Goal: Book appointment/travel/reservation

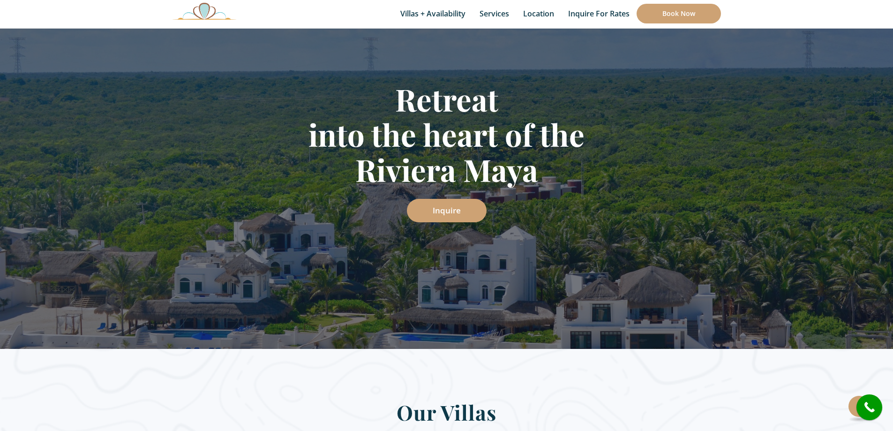
scroll to position [141, 0]
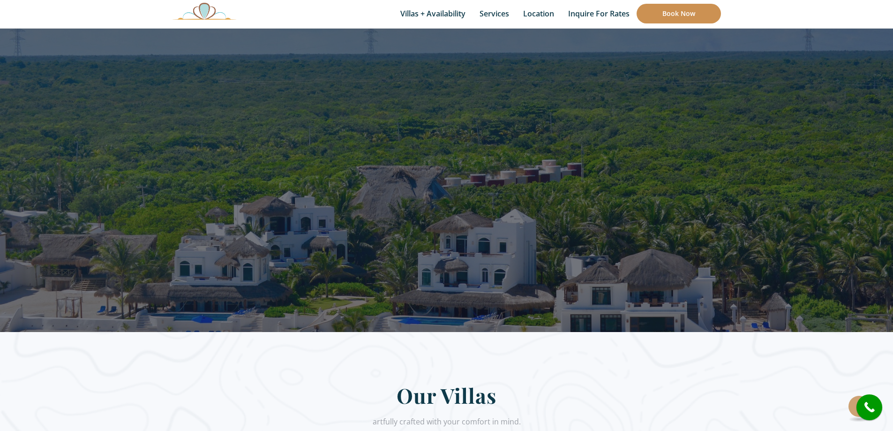
click at [660, 8] on link "Book Now" at bounding box center [679, 14] width 84 height 20
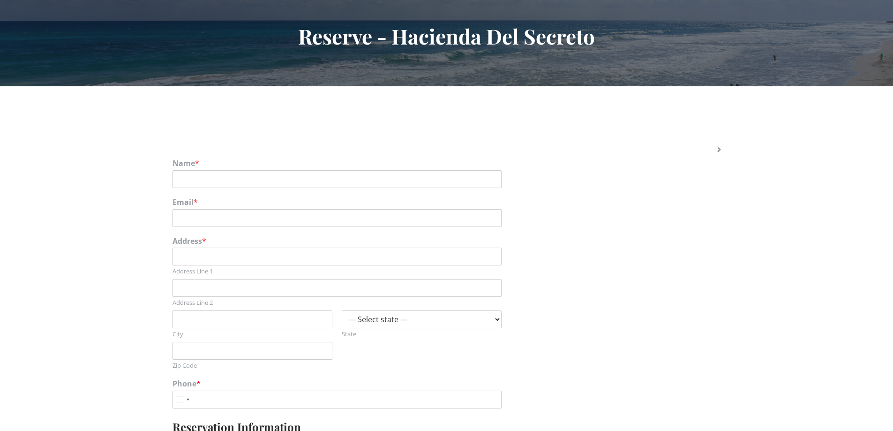
scroll to position [234, 0]
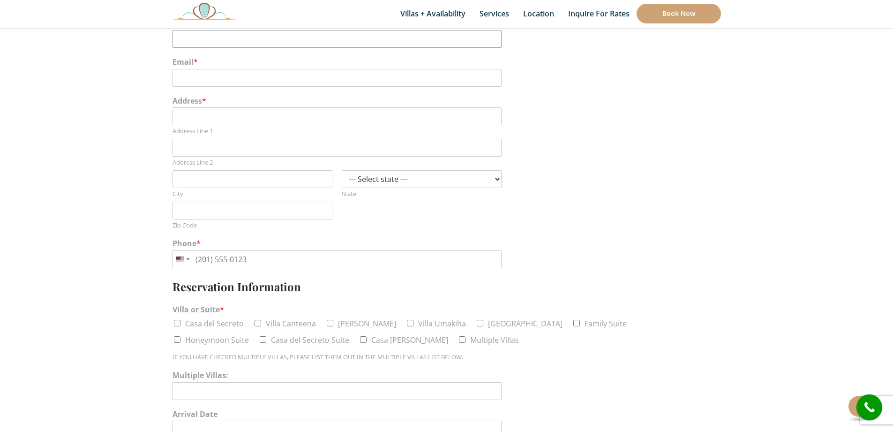
click at [218, 44] on input "Name *" at bounding box center [336, 39] width 329 height 18
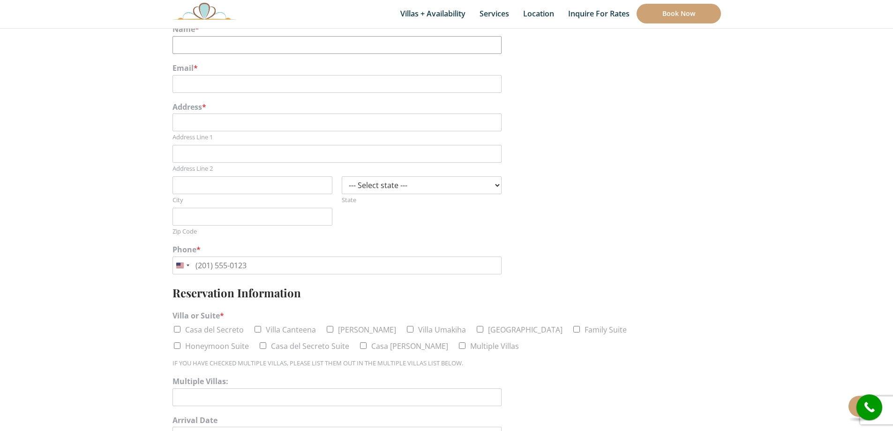
scroll to position [187, 0]
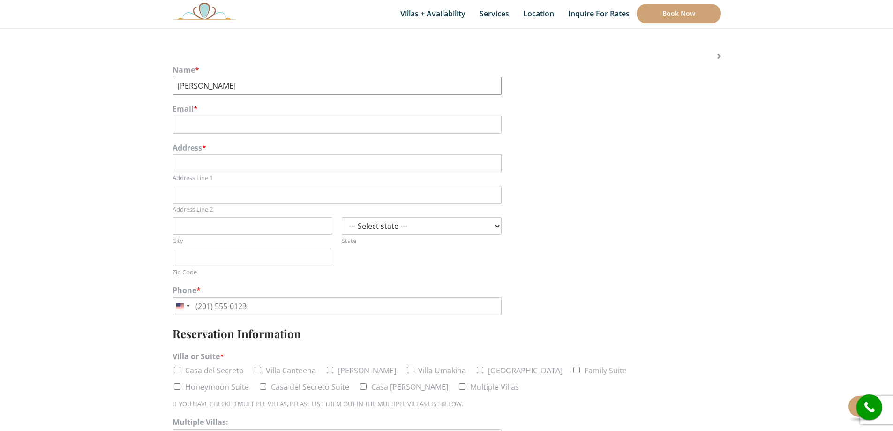
type input "Justine"
type input "J"
type input "Justine Lerch"
type input "justinelerch@yahoo.com"
type input "9017 Palmerson Drive"
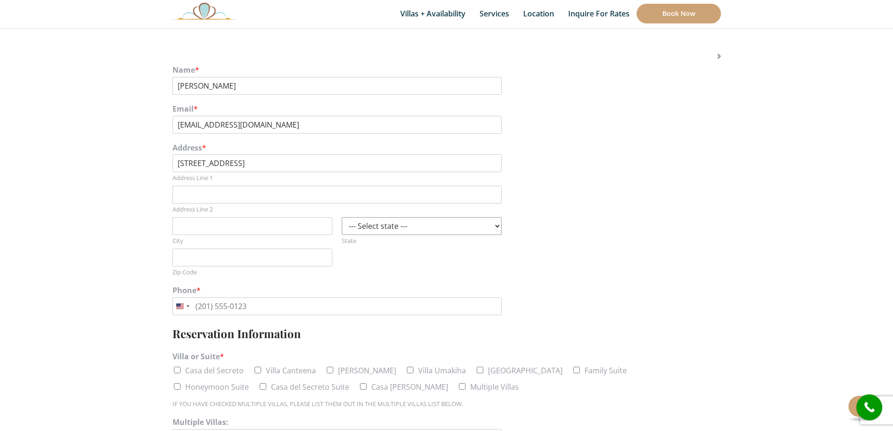
select select "CA"
type input "Antelope"
type input "95843"
type input "(530) 350-0228"
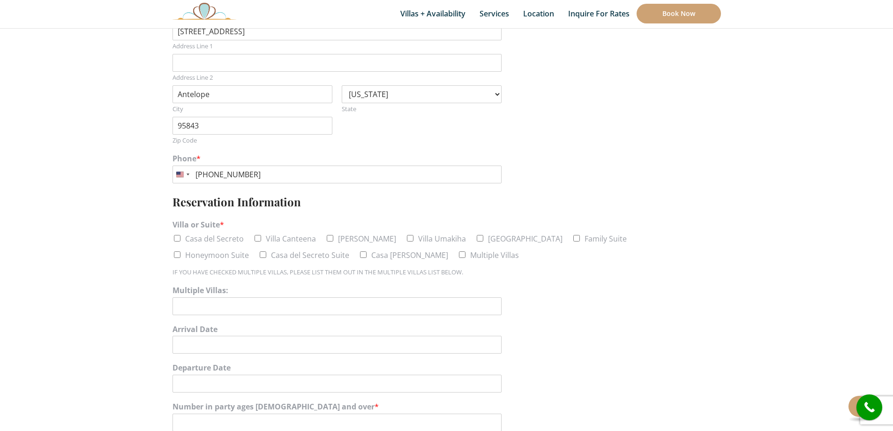
scroll to position [328, 0]
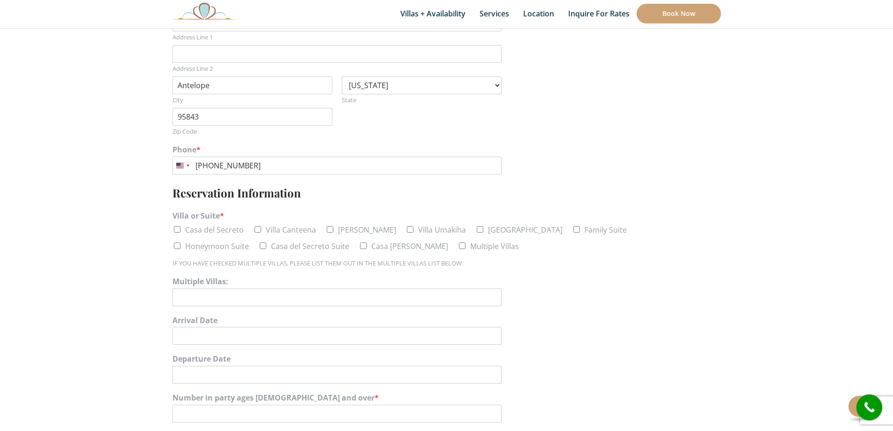
click at [459, 244] on input "Multiple Villas" at bounding box center [462, 245] width 7 height 7
click at [459, 243] on input "Multiple Villas" at bounding box center [462, 245] width 7 height 7
checkbox input "false"
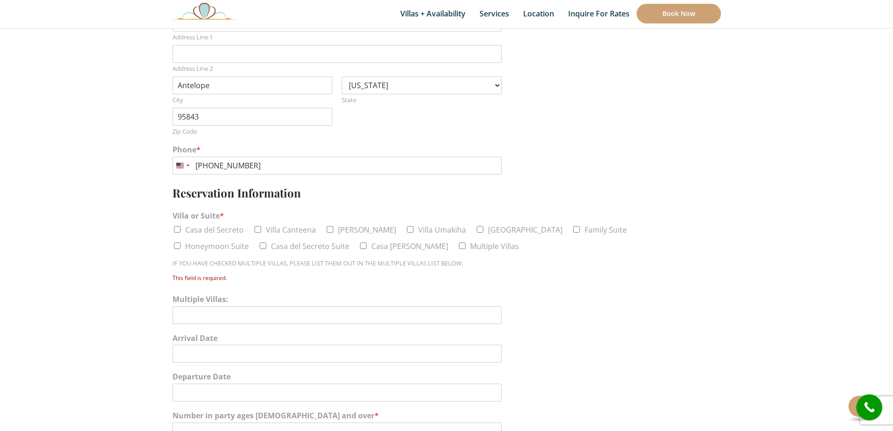
click at [197, 230] on label "Casa del Secreto" at bounding box center [214, 230] width 59 height 10
click at [180, 230] on input "Casa del Secreto" at bounding box center [177, 229] width 7 height 7
checkbox input "true"
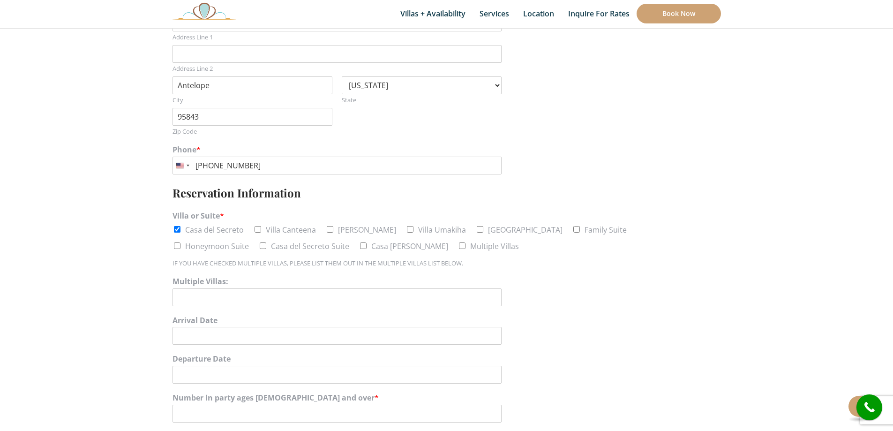
click at [260, 247] on input "Casa del Secreto Suite" at bounding box center [263, 245] width 7 height 7
checkbox input "true"
click at [273, 229] on label "Villa Canteena" at bounding box center [291, 230] width 50 height 10
click at [261, 229] on input "Villa Canteena" at bounding box center [258, 229] width 7 height 7
checkbox input "true"
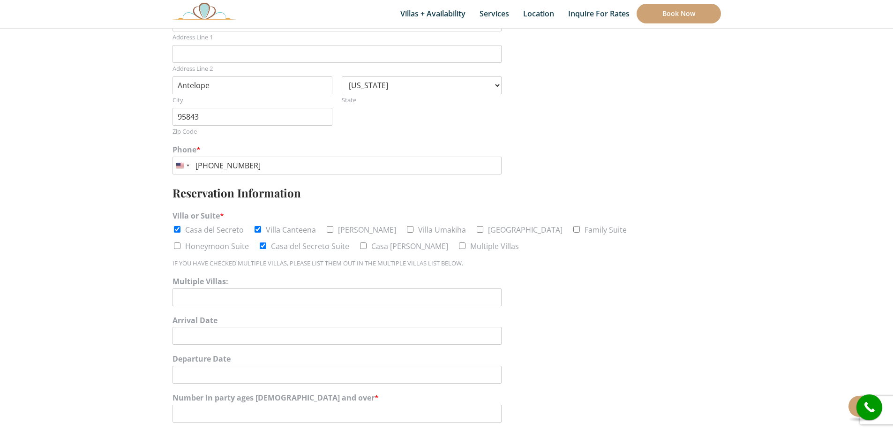
click at [363, 230] on label "[PERSON_NAME]" at bounding box center [367, 230] width 58 height 10
click at [333, 230] on input "[PERSON_NAME]" at bounding box center [330, 229] width 7 height 7
checkbox input "true"
click at [418, 229] on label "Villa Umakiha" at bounding box center [442, 230] width 48 height 10
click at [407, 229] on input "Villa Umakiha" at bounding box center [410, 229] width 7 height 7
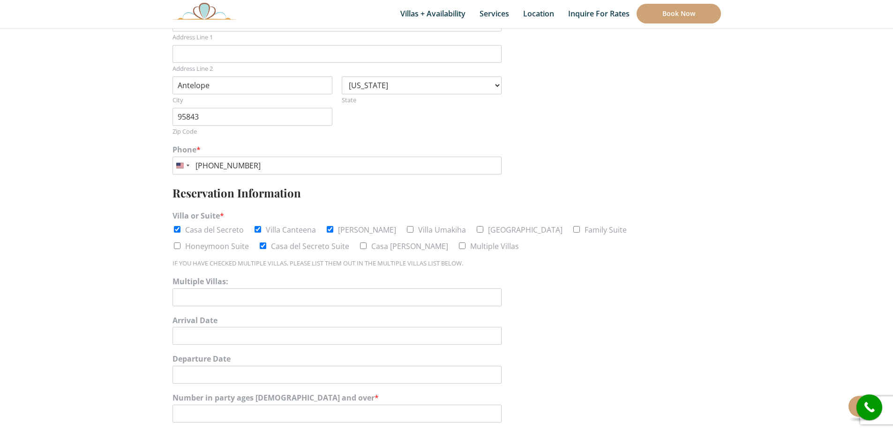
checkbox input "true"
click at [475, 229] on li "[GEOGRAPHIC_DATA]" at bounding box center [518, 230] width 87 height 14
click at [585, 230] on label "Family Suite" at bounding box center [606, 230] width 42 height 10
click at [573, 230] on input "Family Suite" at bounding box center [576, 229] width 7 height 7
checkbox input "true"
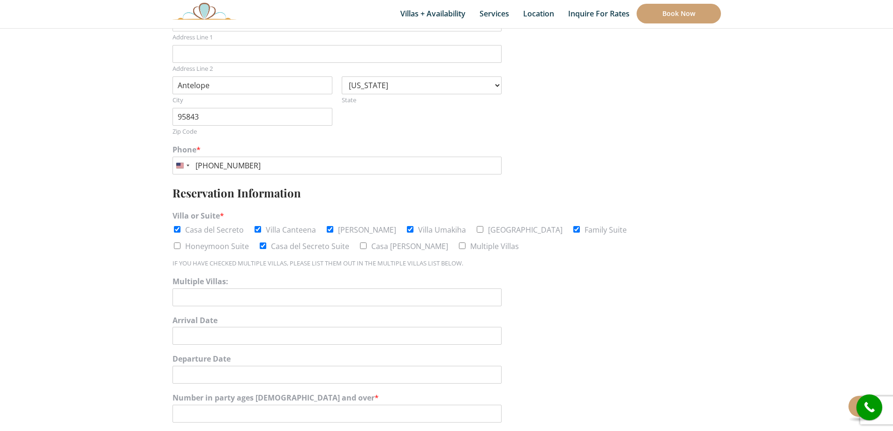
click at [249, 241] on label "Honeymoon Suite" at bounding box center [217, 246] width 64 height 10
click at [180, 242] on input "Honeymoon Suite" at bounding box center [177, 245] width 7 height 7
checkbox input "true"
click at [488, 233] on label "[GEOGRAPHIC_DATA]" at bounding box center [525, 230] width 75 height 10
click at [483, 232] on input "[GEOGRAPHIC_DATA]" at bounding box center [480, 229] width 7 height 7
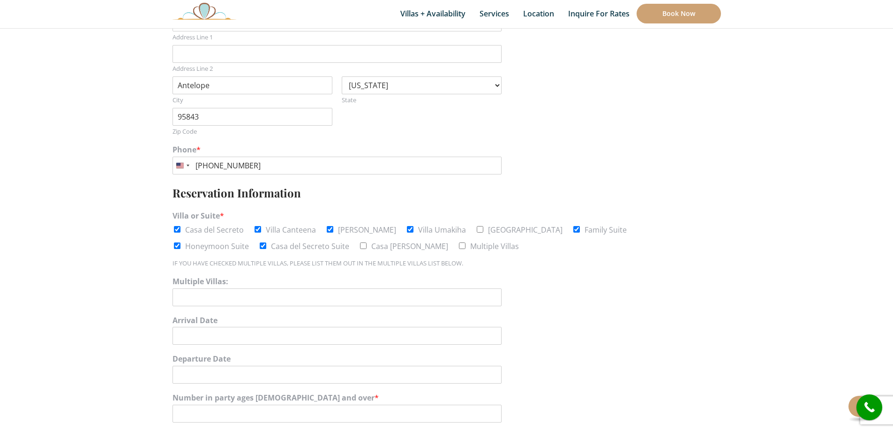
checkbox input "true"
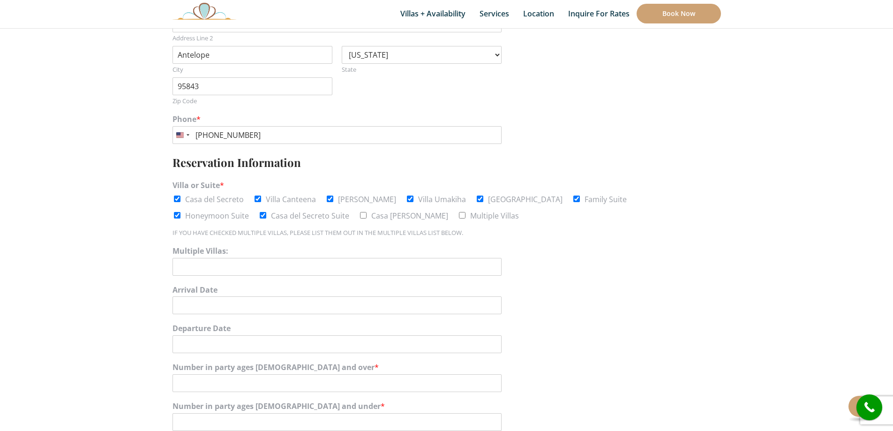
scroll to position [375, 0]
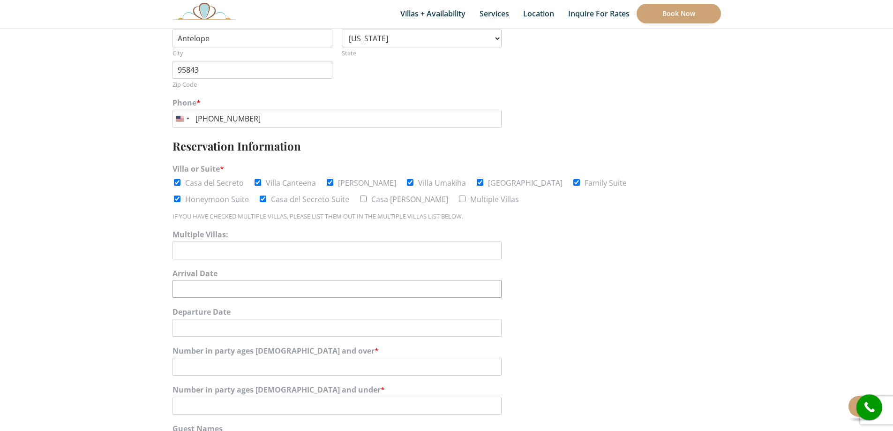
click at [241, 295] on input "Arrival Date" at bounding box center [336, 289] width 329 height 18
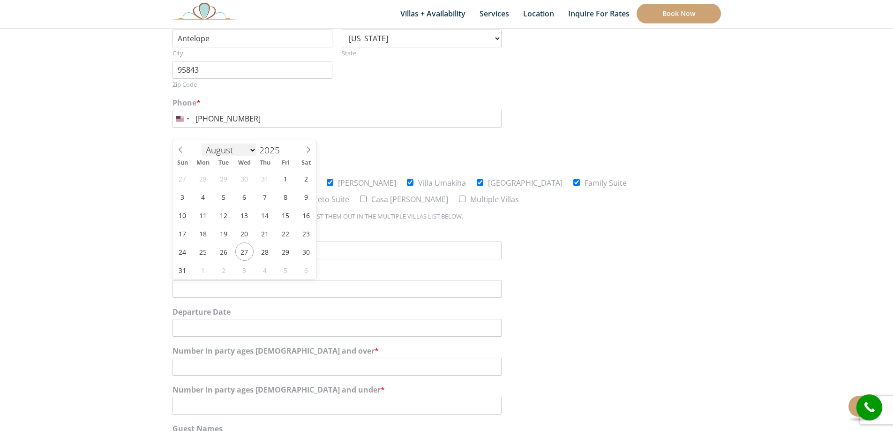
click at [225, 152] on select "January February March April May June July August September October November De…" at bounding box center [229, 149] width 55 height 13
select select "8"
click at [202, 143] on select "January February March April May June July August September October November De…" at bounding box center [229, 149] width 55 height 13
click at [275, 152] on input "2025" at bounding box center [271, 150] width 31 height 12
click at [284, 145] on span at bounding box center [284, 147] width 7 height 6
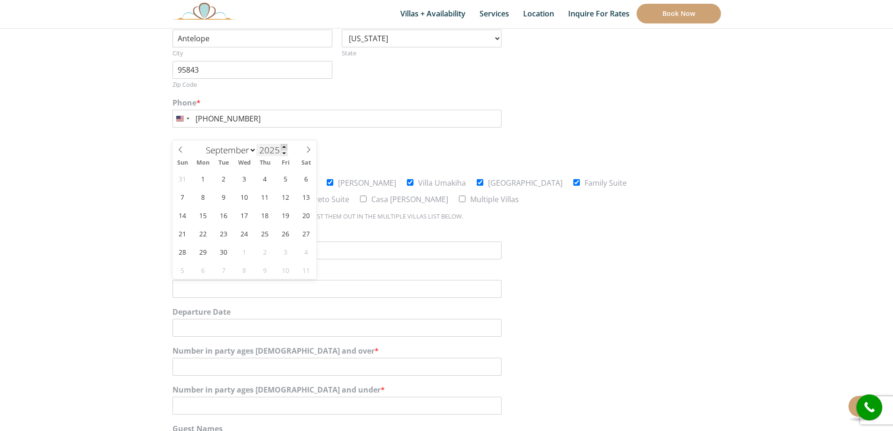
type input "2026"
click at [228, 219] on span "15" at bounding box center [224, 215] width 18 height 18
type input "09/15/2026"
click at [236, 324] on input "Departure Date" at bounding box center [336, 328] width 329 height 18
click at [224, 190] on select "January February March April May June July August September October November De…" at bounding box center [229, 188] width 55 height 13
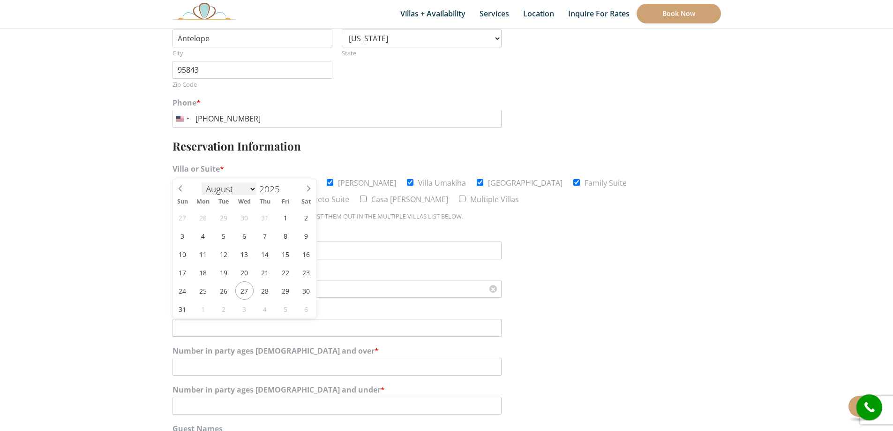
select select "8"
click at [202, 182] on select "January February March April May June July August September October November De…" at bounding box center [229, 188] width 55 height 13
click at [286, 184] on span at bounding box center [284, 186] width 7 height 6
type input "2026"
click at [185, 271] on span "20" at bounding box center [182, 272] width 18 height 18
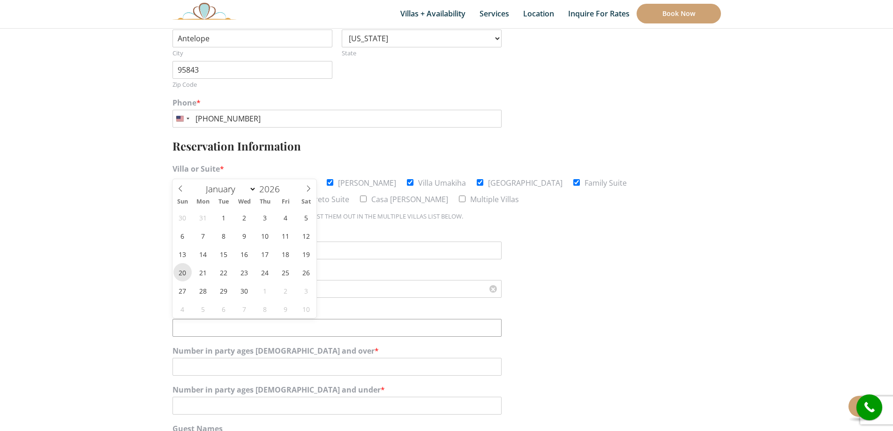
type input "09/20/2026"
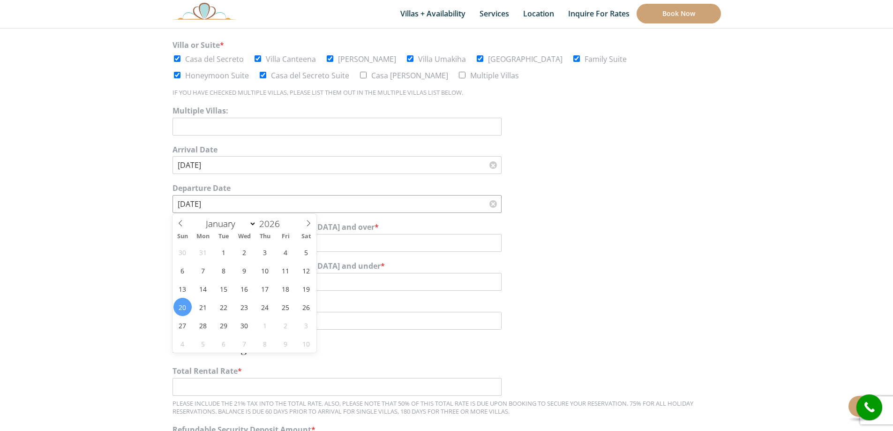
scroll to position [516, 0]
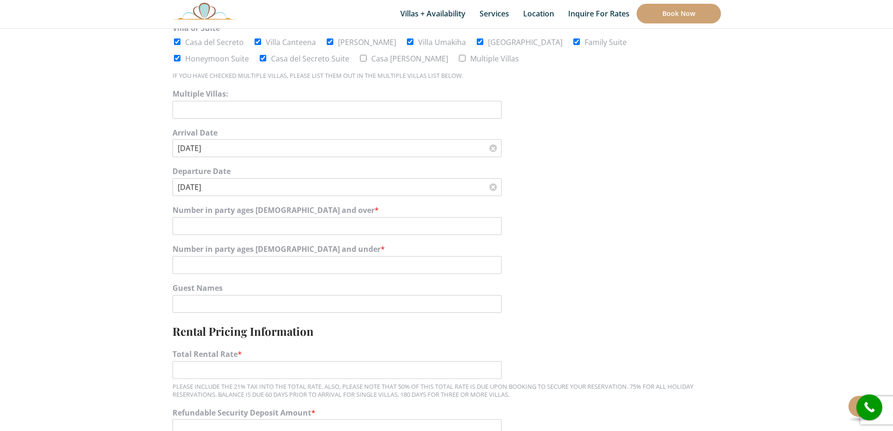
click at [137, 232] on section "Name * Justine Lerch Email * justinelerch@yahoo.com Address * 9017 Palmerson Dr…" at bounding box center [446, 338] width 893 height 1347
click at [493, 262] on input "1" at bounding box center [336, 265] width 329 height 18
click at [493, 262] on input "2" at bounding box center [336, 265] width 329 height 18
click at [493, 262] on input "3" at bounding box center [336, 265] width 329 height 18
click at [493, 262] on input "4" at bounding box center [336, 265] width 329 height 18
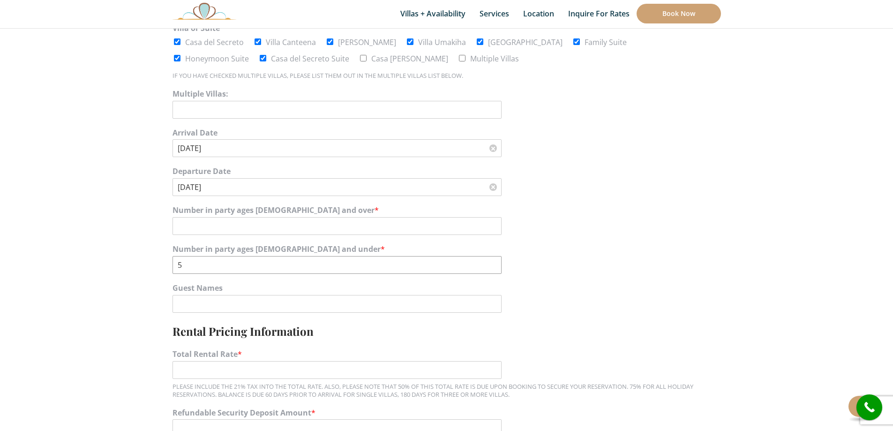
click at [494, 262] on input "5" at bounding box center [336, 265] width 329 height 18
type input "6"
click at [494, 262] on input "6" at bounding box center [336, 265] width 329 height 18
click at [492, 223] on input "54" at bounding box center [336, 226] width 329 height 18
click at [493, 228] on input "53" at bounding box center [336, 226] width 329 height 18
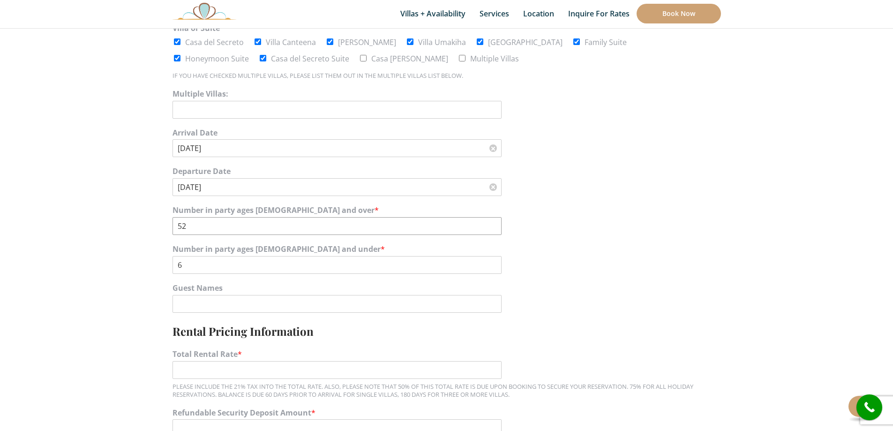
click at [493, 228] on input "52" at bounding box center [336, 226] width 329 height 18
type input "51"
click at [493, 228] on input "51" at bounding box center [336, 226] width 329 height 18
click at [313, 311] on input "Guest Names" at bounding box center [336, 304] width 329 height 18
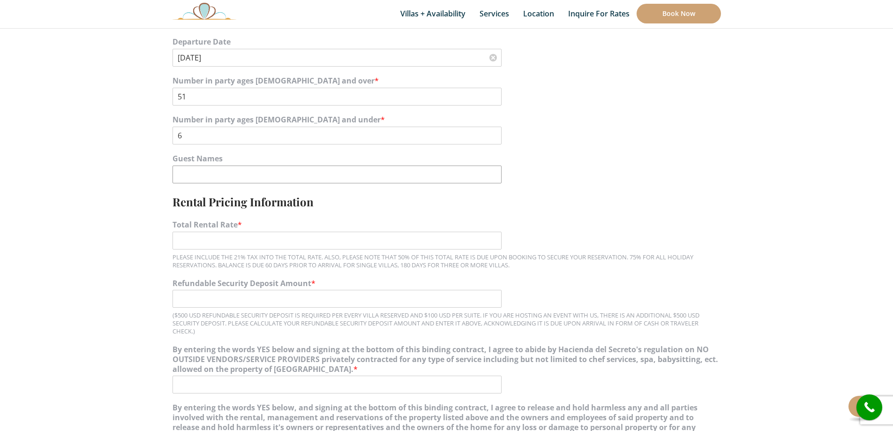
scroll to position [656, 0]
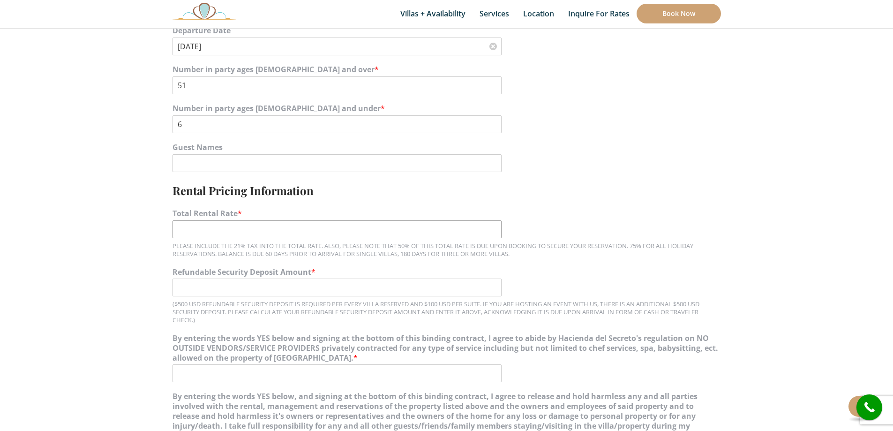
click at [225, 230] on input "Total Rental Rate *" at bounding box center [336, 229] width 329 height 18
type input "44783.35"
click at [208, 280] on input "Refundable Security Deposit Amount *" at bounding box center [336, 287] width 329 height 18
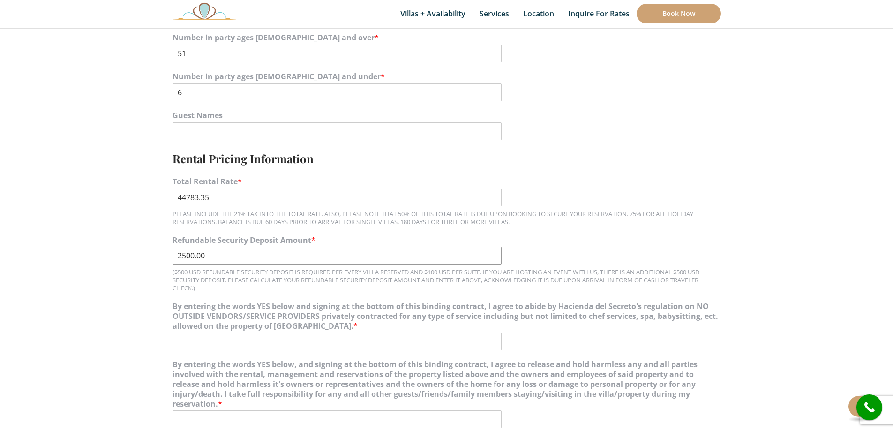
scroll to position [750, 0]
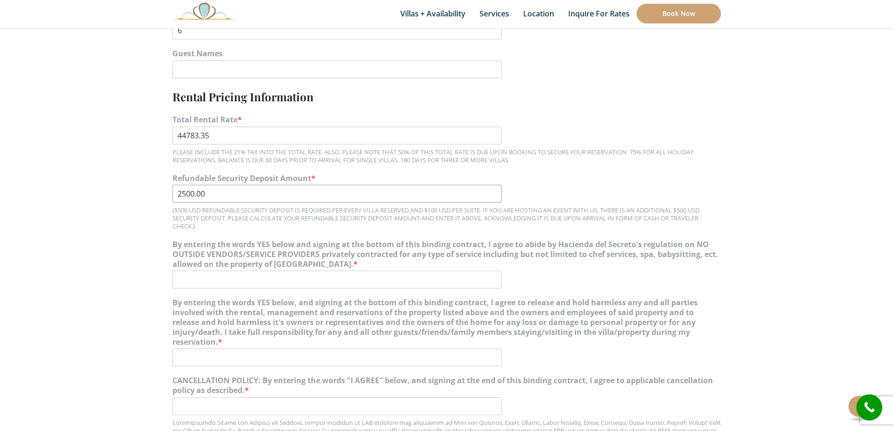
type input "2500.00"
click at [314, 282] on input "By entering the words YES below and signing at the bottom of this binding contr…" at bounding box center [336, 279] width 329 height 18
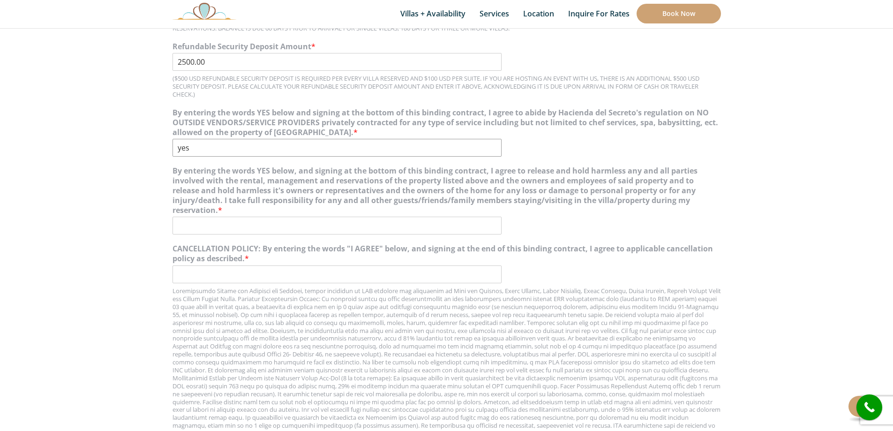
scroll to position [891, 0]
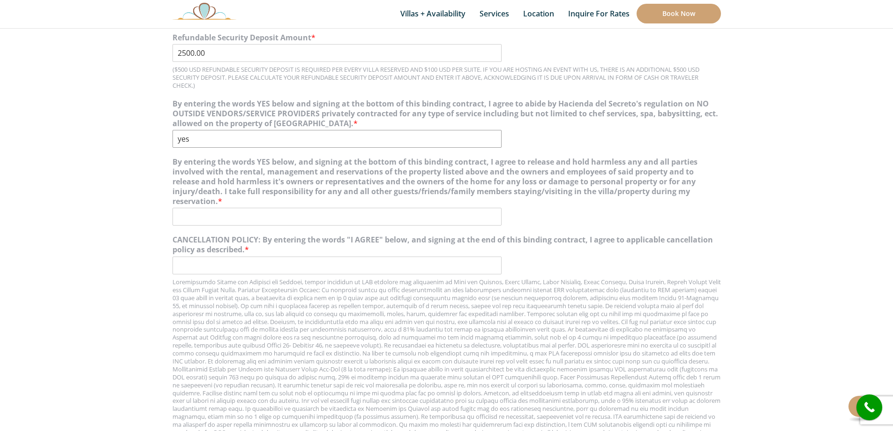
type input "yes"
click at [215, 212] on input "By entering the words YES below, and signing at the bottom of this binding cont…" at bounding box center [336, 217] width 329 height 18
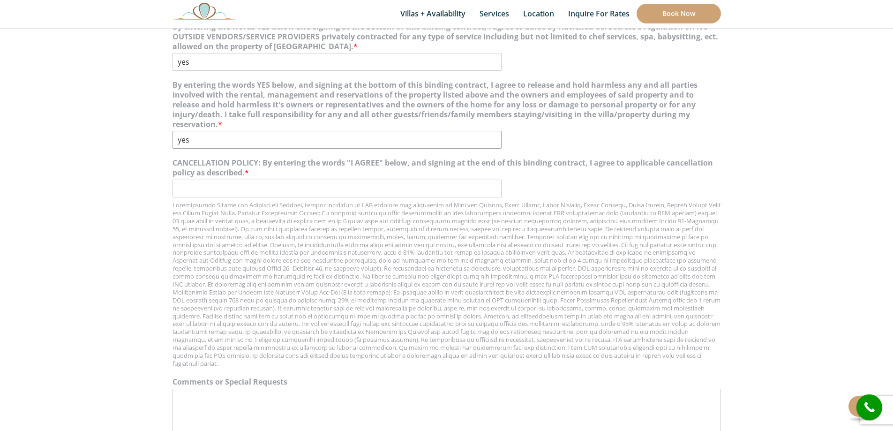
scroll to position [984, 0]
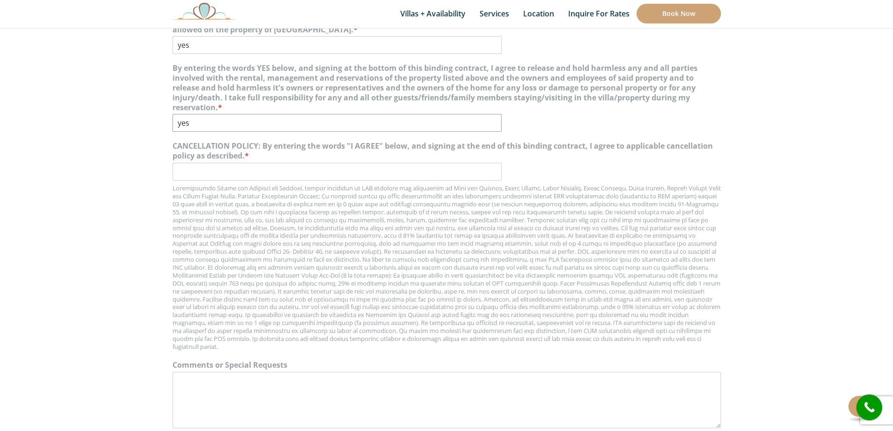
type input "yes"
click at [202, 161] on div "CANCELLATION POLICY: By entering the words "I AGREE" below, and signing at the …" at bounding box center [446, 245] width 548 height 218
click at [203, 172] on input "CANCELLATION POLICY: By entering the words "I AGREE" below, and signing at the …" at bounding box center [336, 172] width 329 height 18
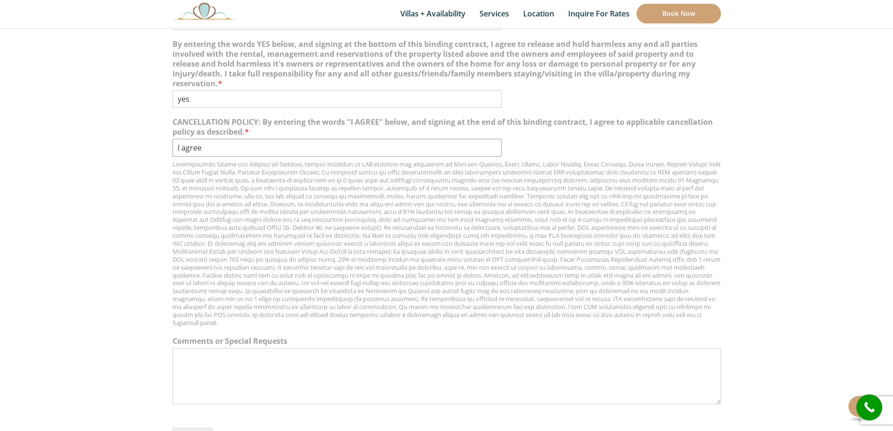
scroll to position [1172, 0]
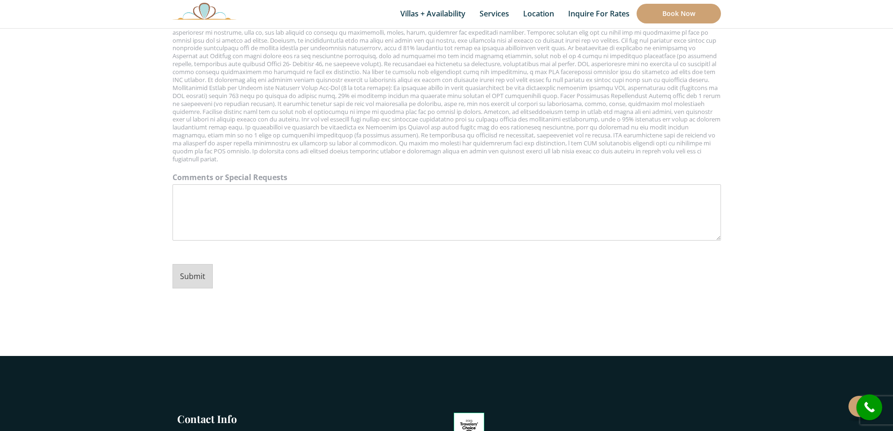
type input "I agree"
click at [178, 270] on button "Submit" at bounding box center [192, 276] width 40 height 24
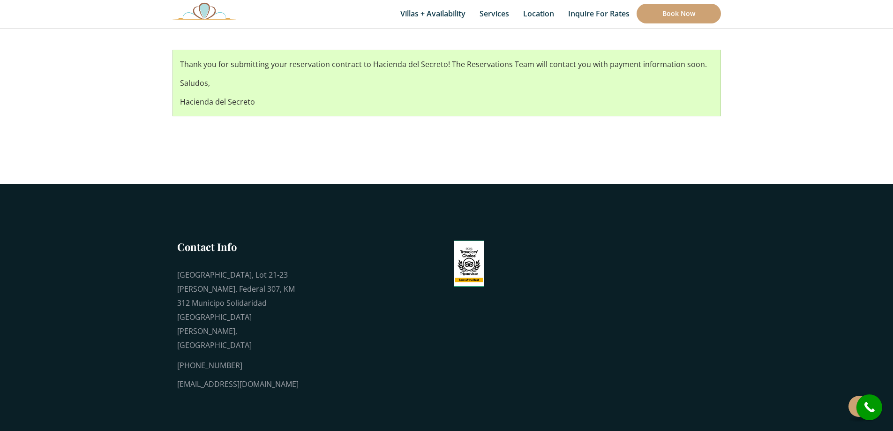
scroll to position [201, 0]
